Goal: Transaction & Acquisition: Purchase product/service

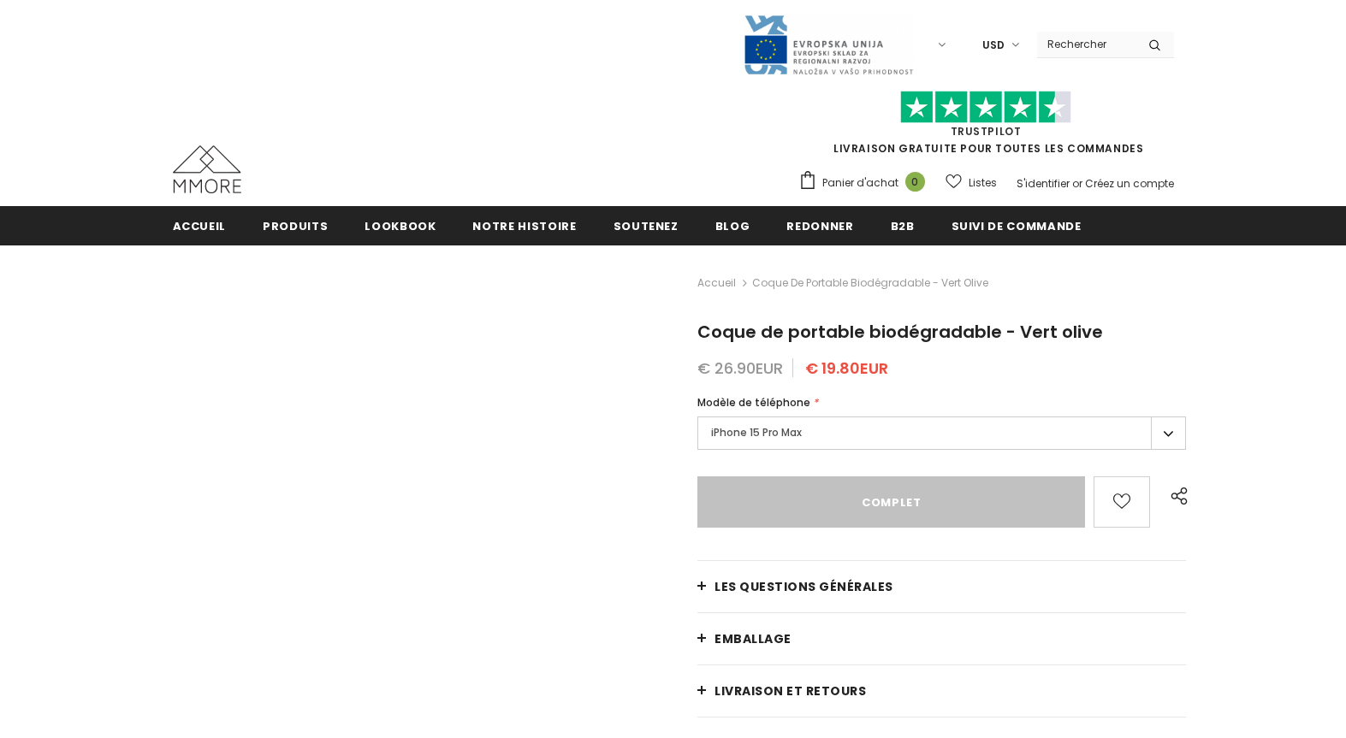
type input "Sold Out"
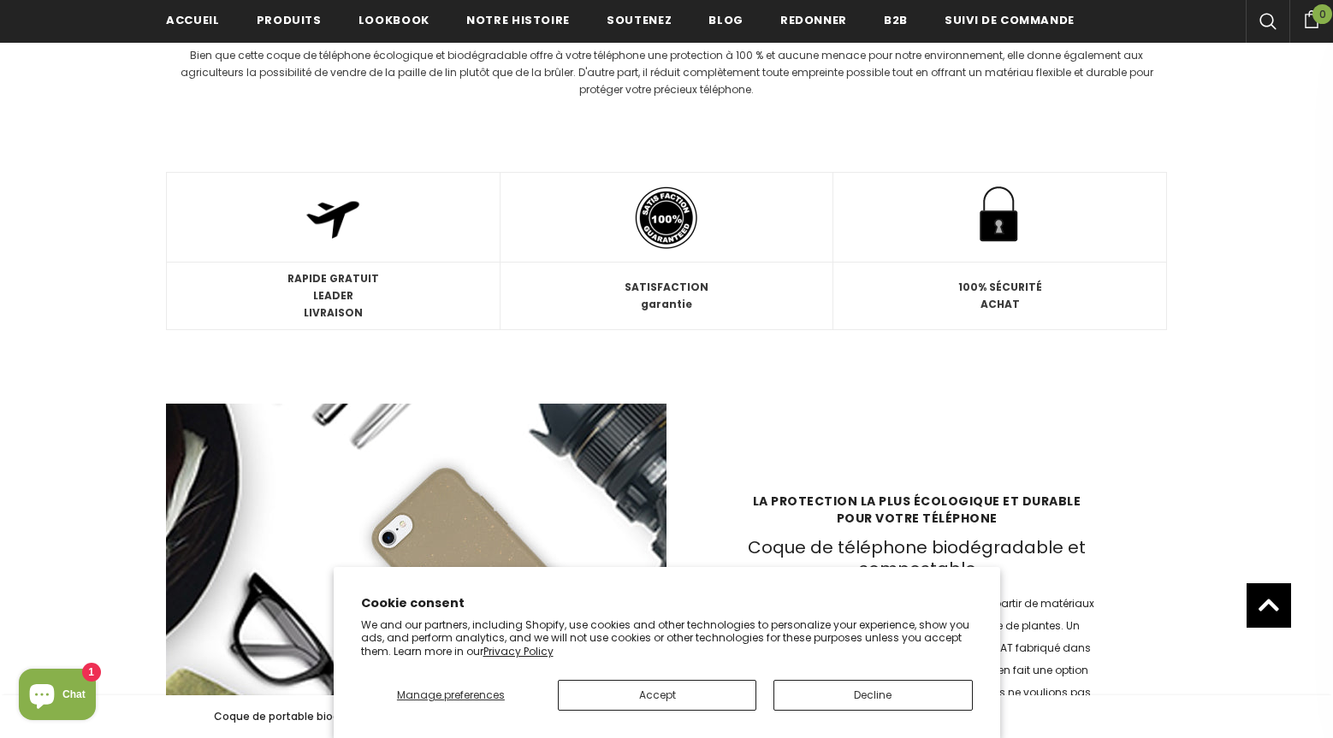
scroll to position [2215, 0]
